Goal: Task Accomplishment & Management: Manage account settings

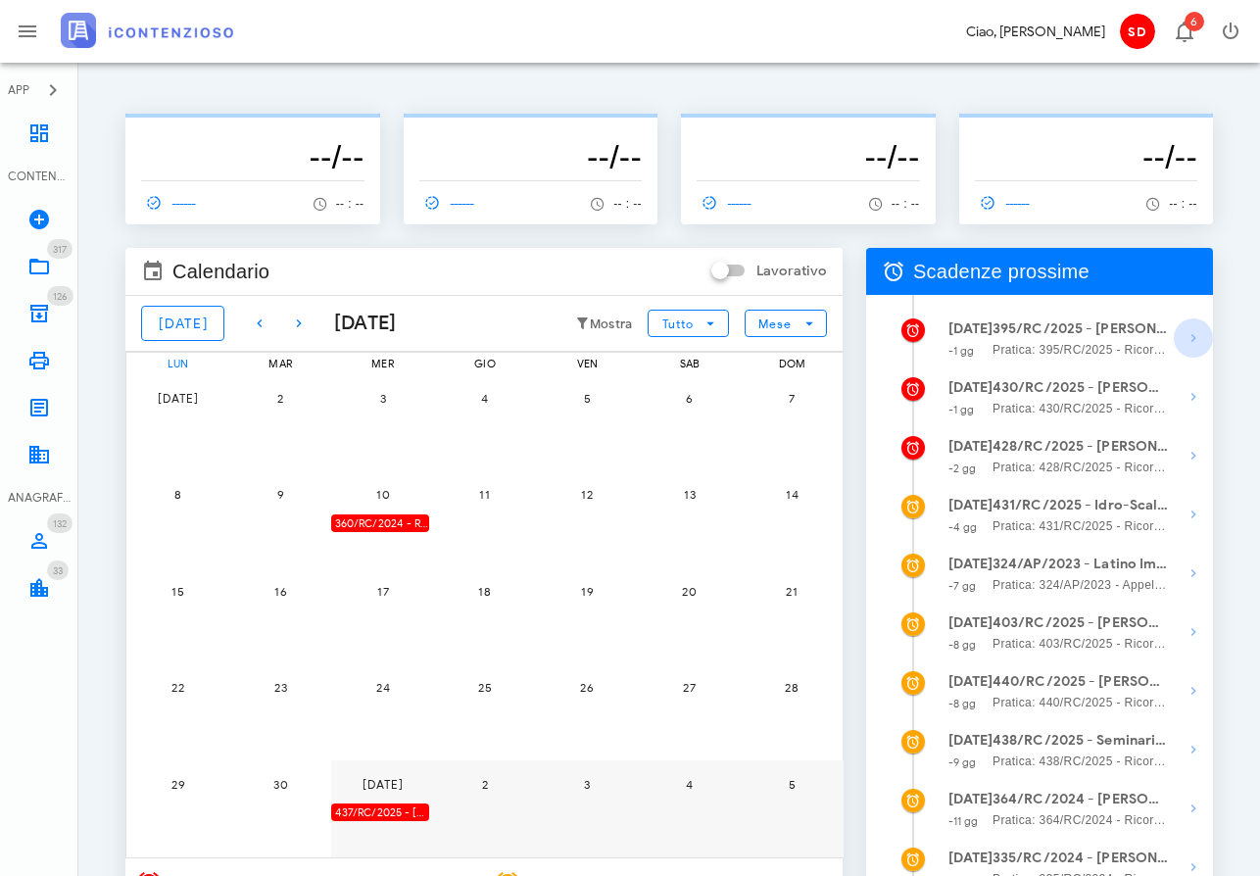
click at [1190, 334] on icon "button" at bounding box center [1194, 338] width 24 height 24
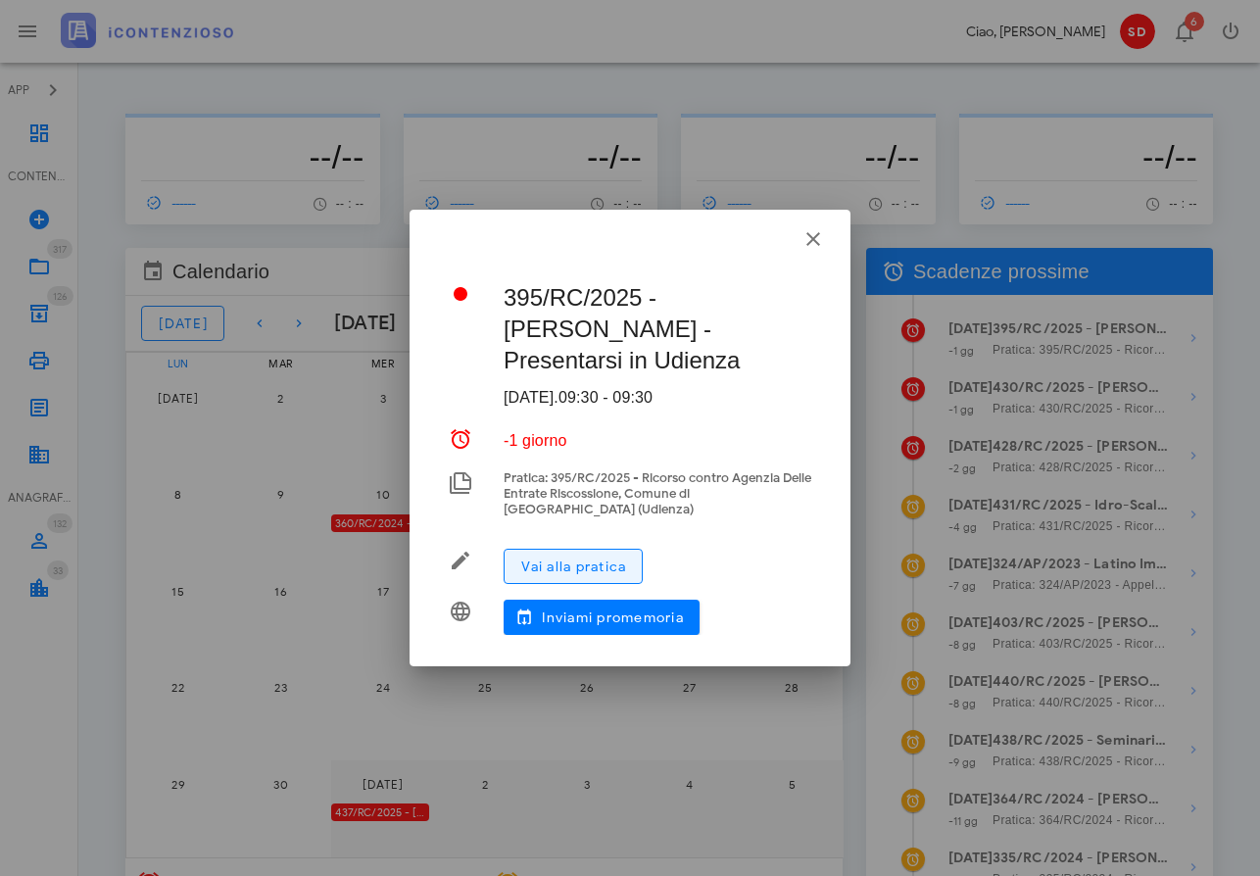
click at [587, 566] on span "Vai alla pratica" at bounding box center [573, 567] width 106 height 17
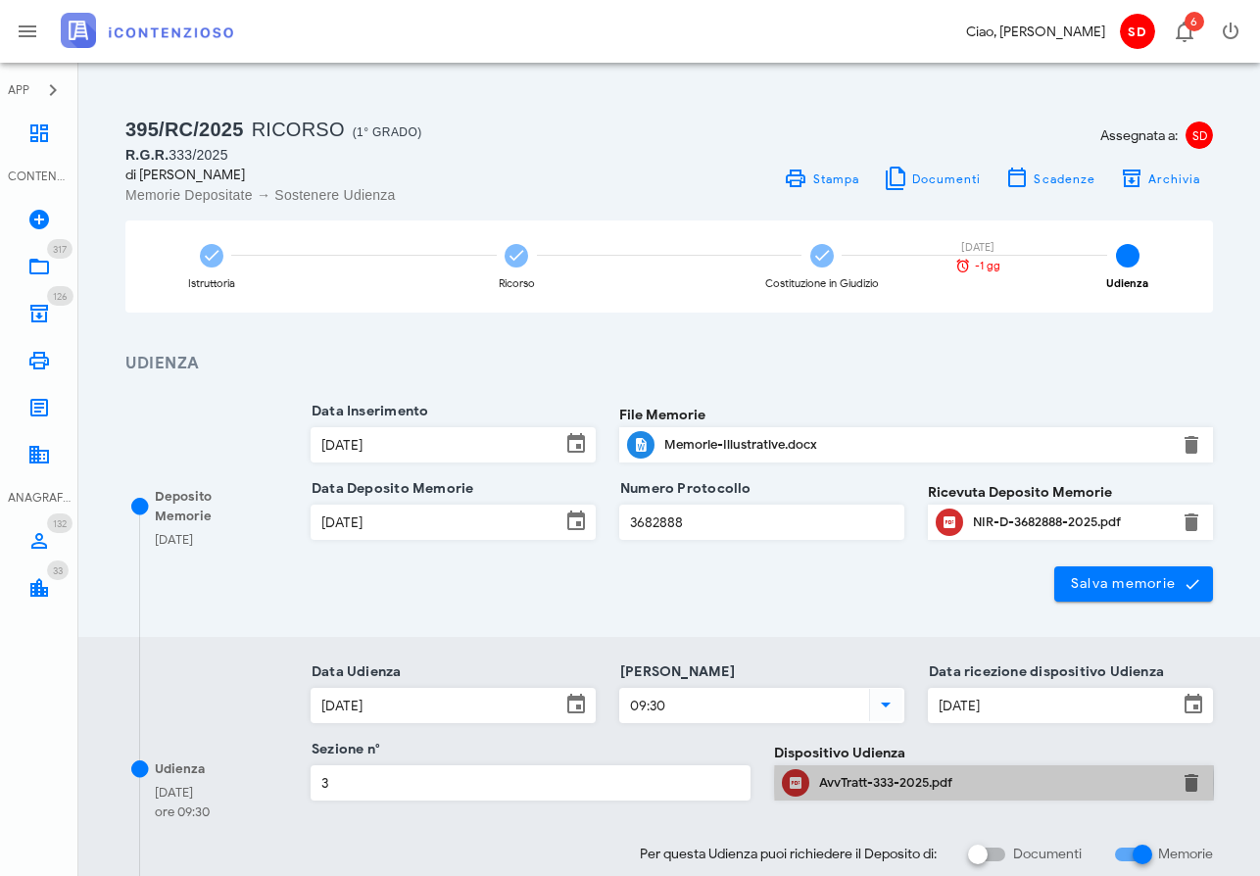
click at [855, 778] on div "AvvTratt-333-2025.pdf" at bounding box center [994, 783] width 350 height 16
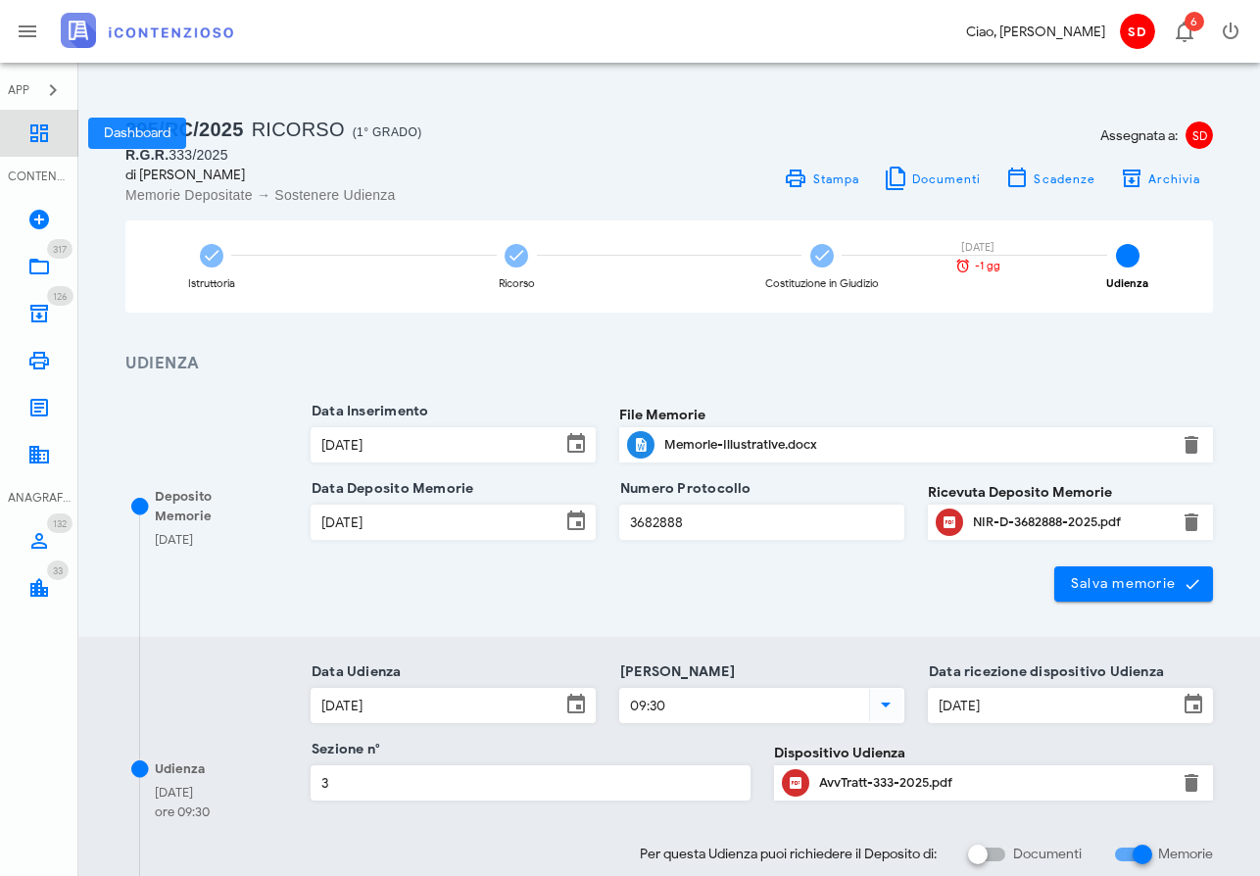
click at [44, 132] on icon at bounding box center [39, 134] width 24 height 24
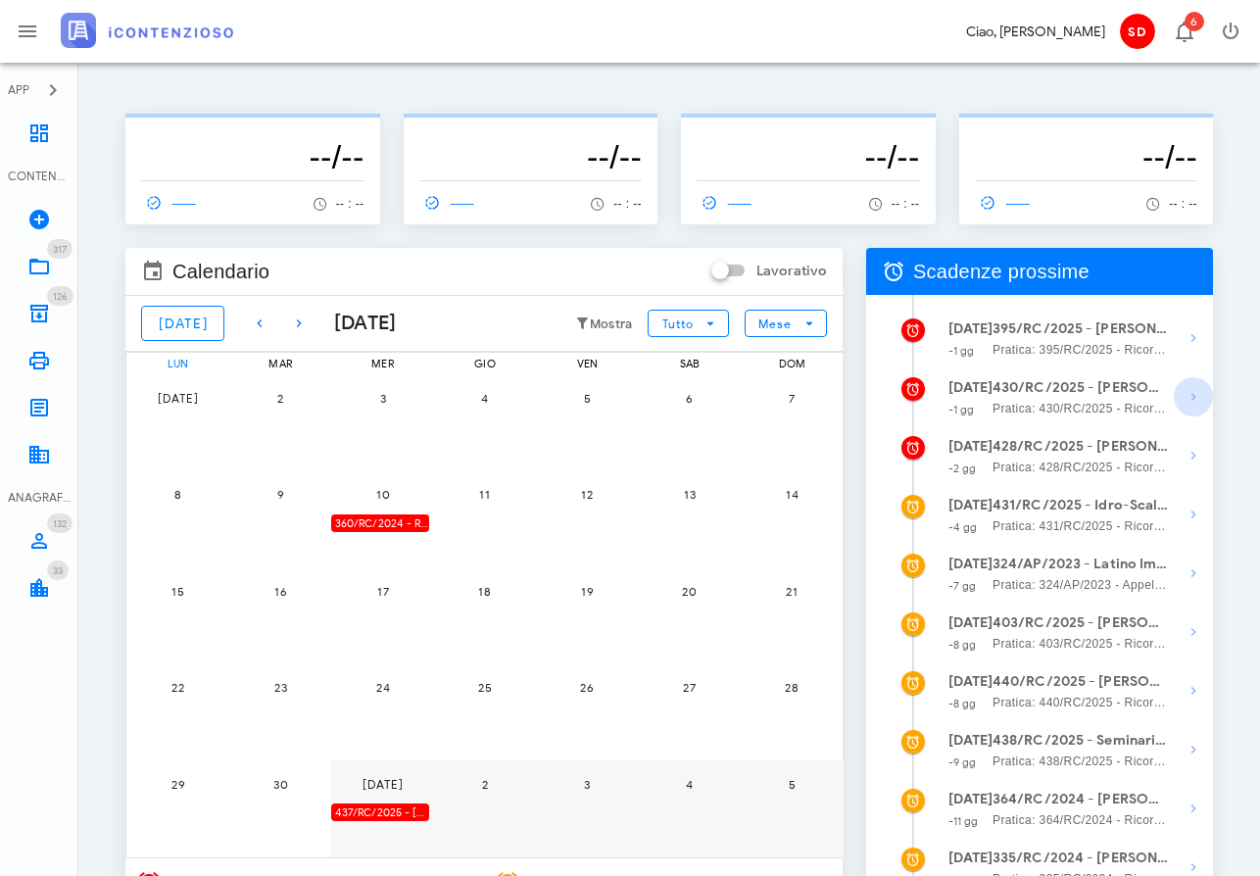
click at [1189, 394] on icon "button" at bounding box center [1194, 397] width 24 height 24
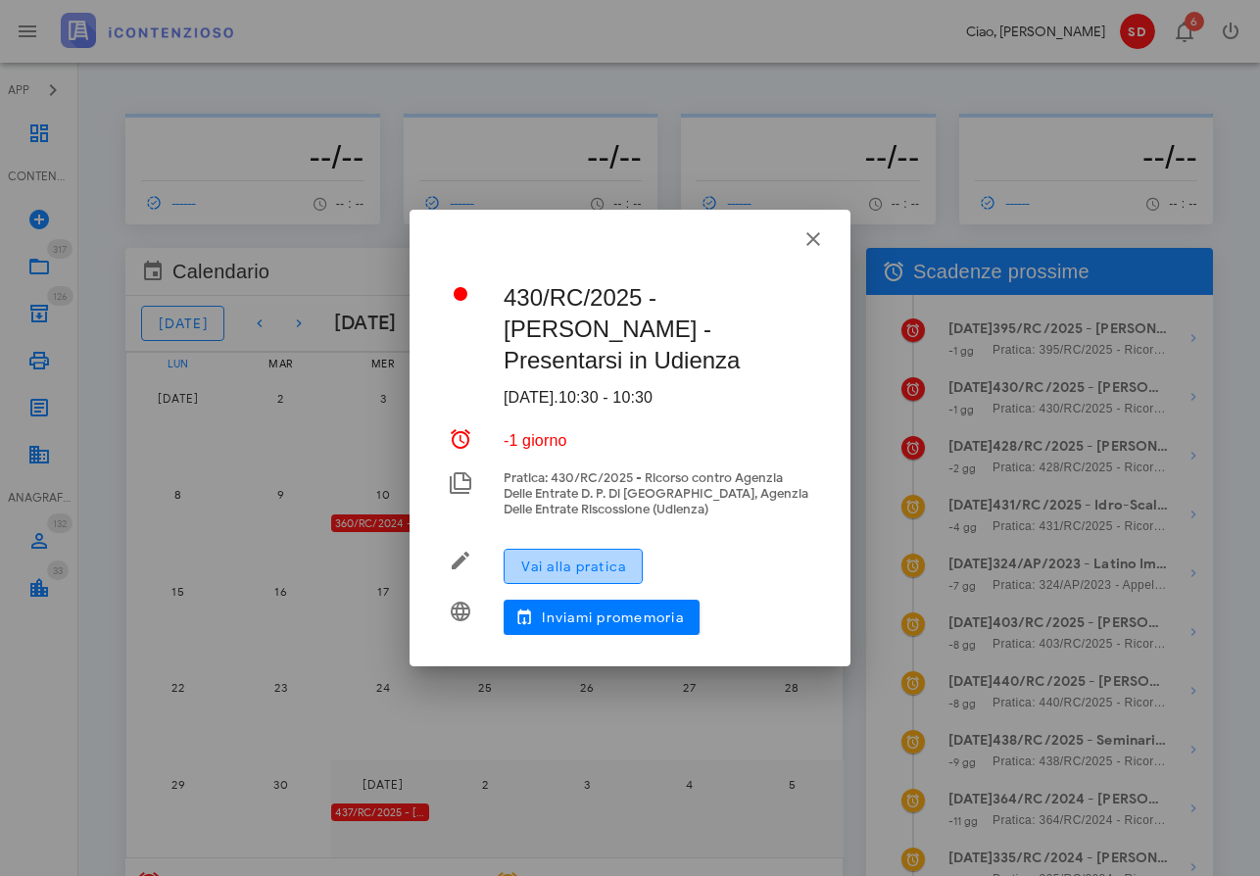
click at [557, 559] on span "Vai alla pratica" at bounding box center [573, 567] width 106 height 17
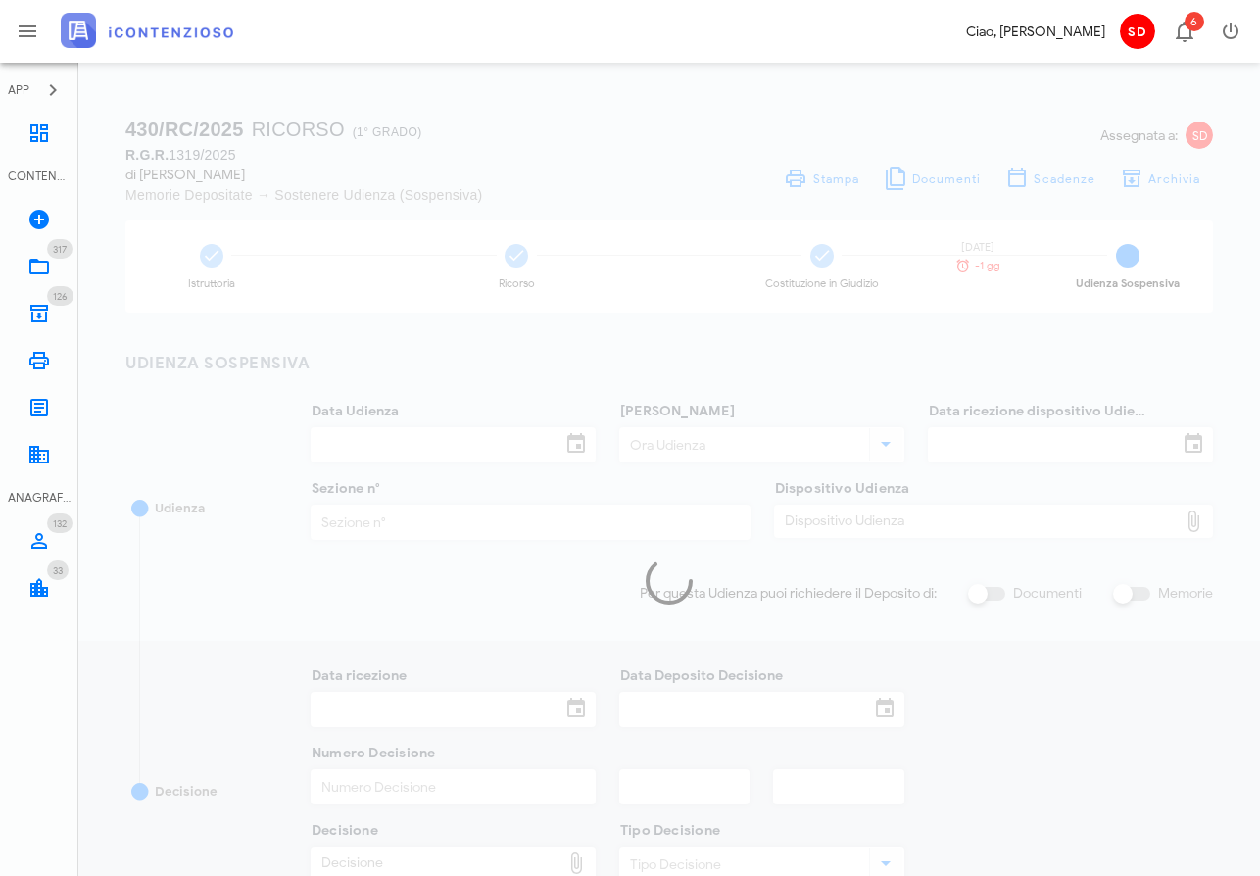
type input "[DATE]"
type input "10:30"
type input "[DATE]"
type input "3"
checkbox input "true"
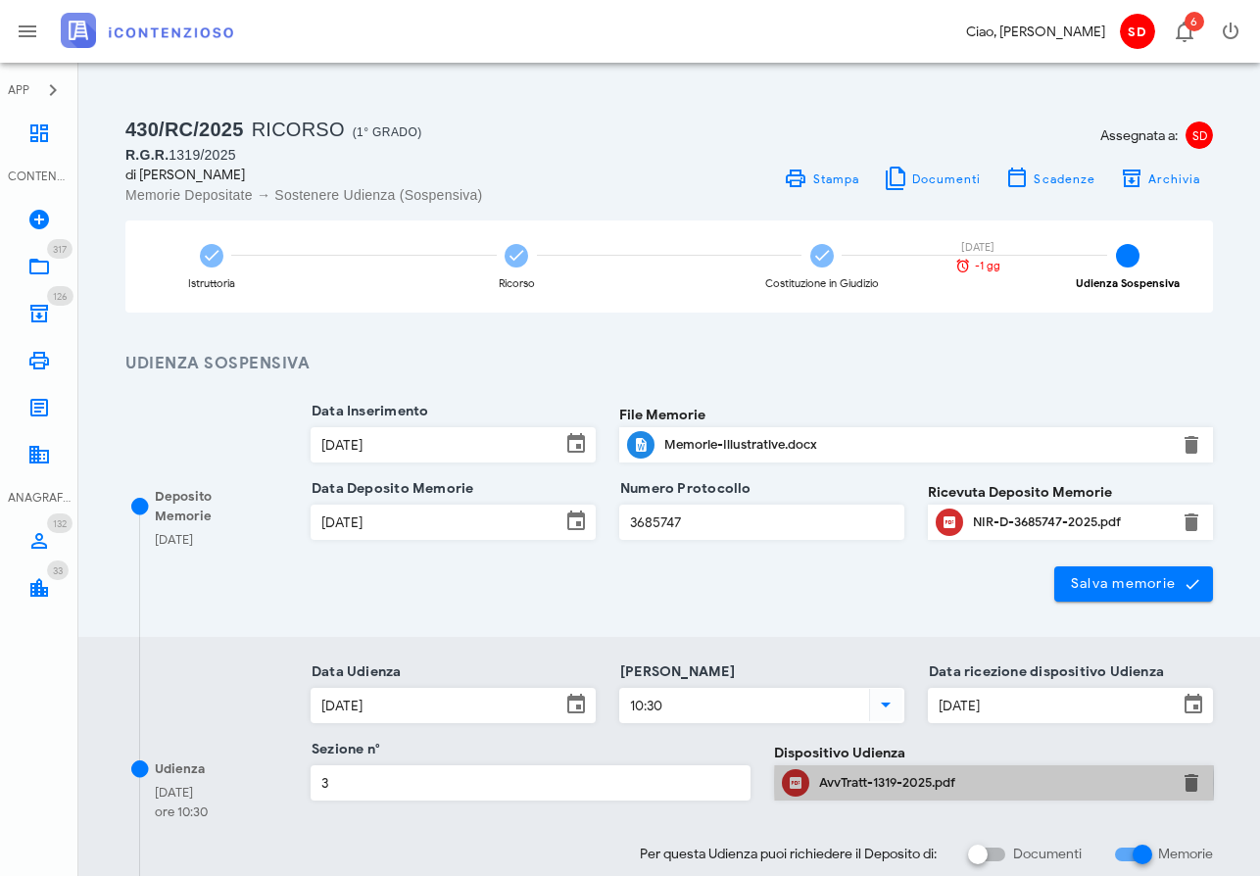
click at [837, 778] on div "AvvTratt-1319-2025.pdf" at bounding box center [994, 783] width 350 height 16
